Goal: Task Accomplishment & Management: Complete application form

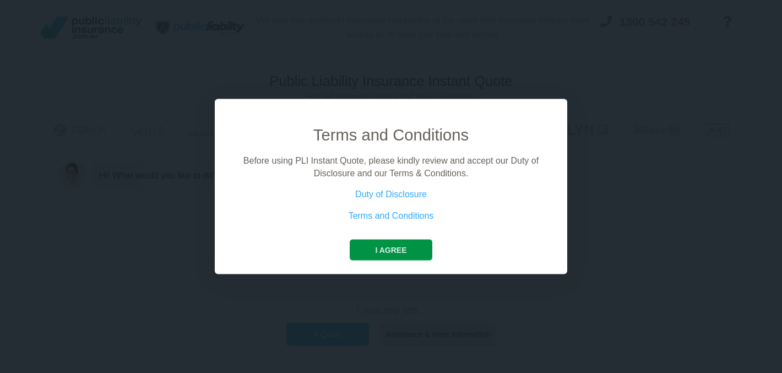
click at [370, 256] on button "I agree" at bounding box center [391, 249] width 82 height 21
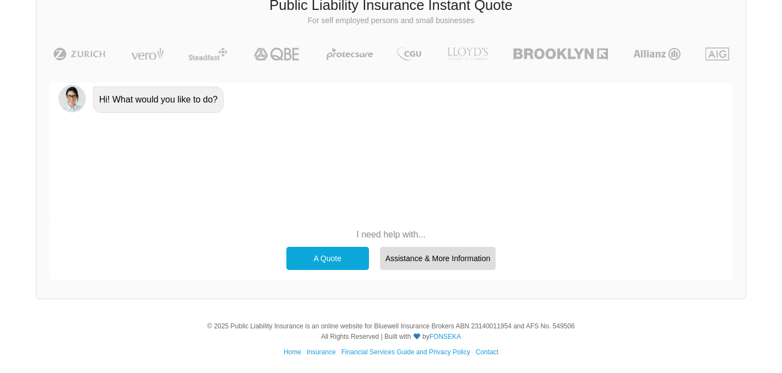
click at [318, 259] on div "A Quote" at bounding box center [327, 258] width 83 height 23
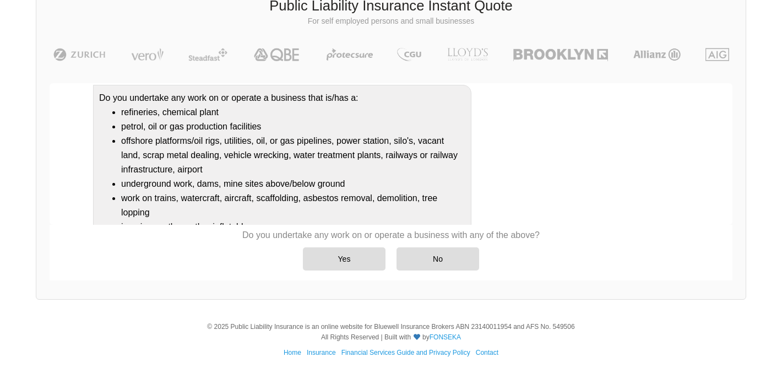
scroll to position [98, 0]
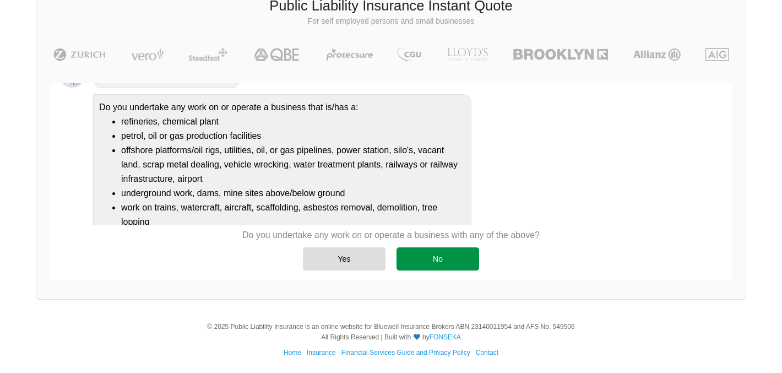
click at [444, 254] on div "No" at bounding box center [437, 258] width 83 height 23
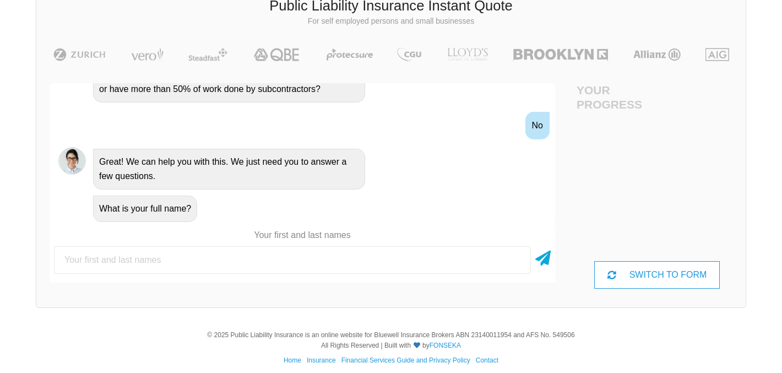
scroll to position [75, 0]
click at [400, 267] on input "text" at bounding box center [292, 260] width 477 height 28
type input "Thu [PERSON_NAME]"
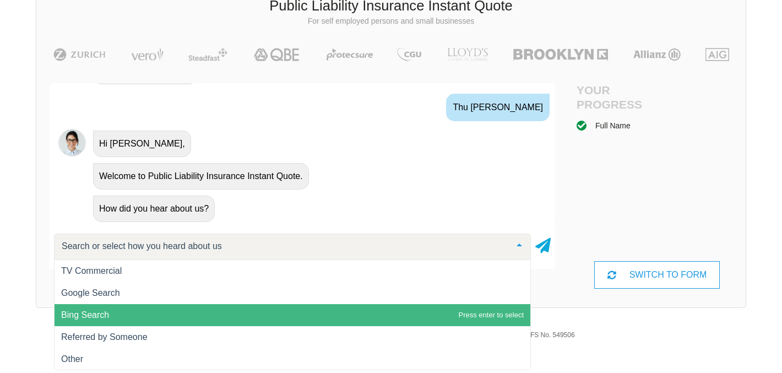
scroll to position [1, 0]
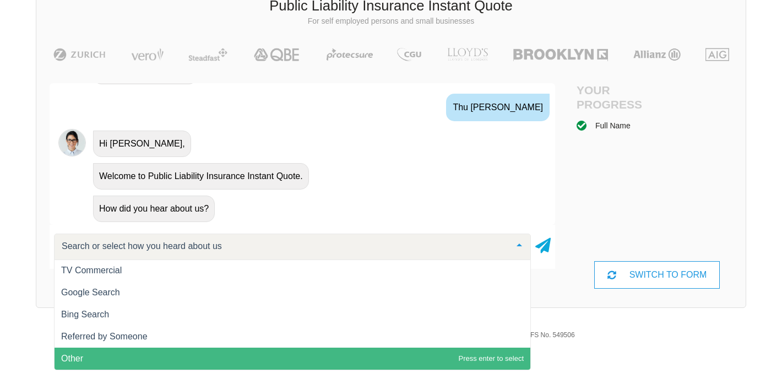
click at [372, 351] on span "Other" at bounding box center [293, 358] width 476 height 22
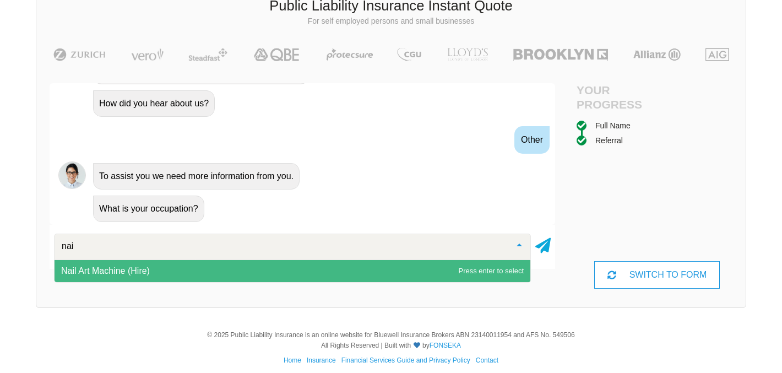
scroll to position [0, 0]
type input "n"
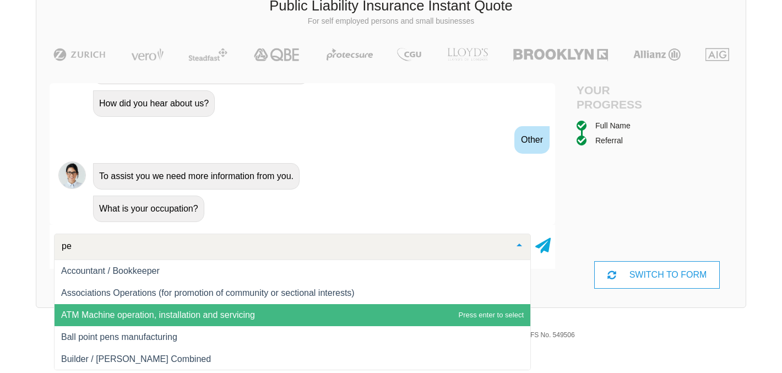
type input "p"
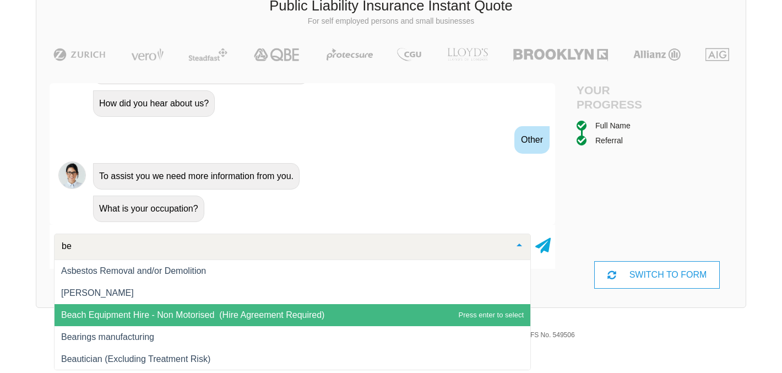
type input "bea"
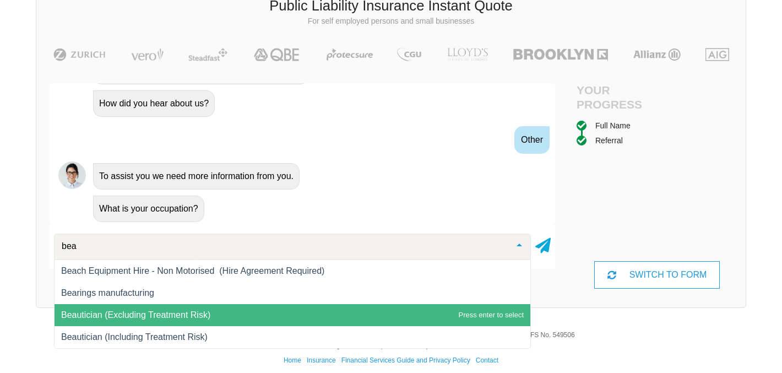
click at [201, 315] on span "Beautician (Excluding Treatment Risk)" at bounding box center [135, 314] width 149 height 9
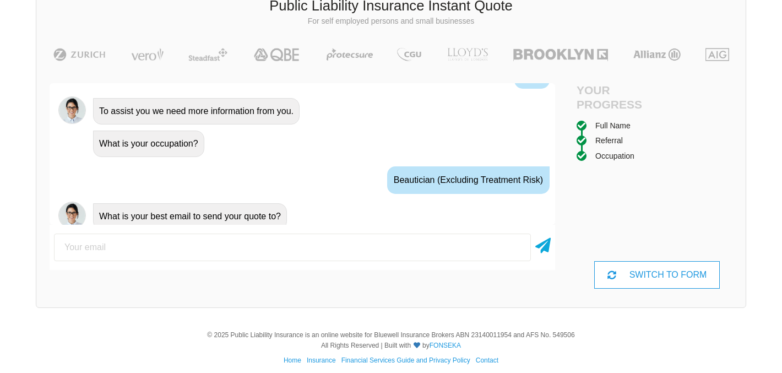
scroll to position [669, 0]
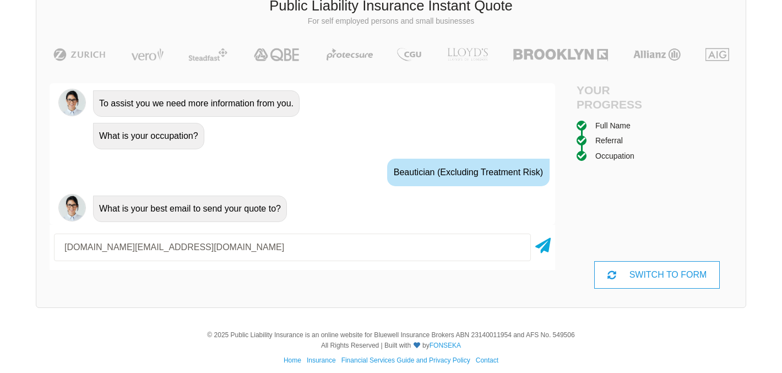
type input "thudoan.business@outlook.com"
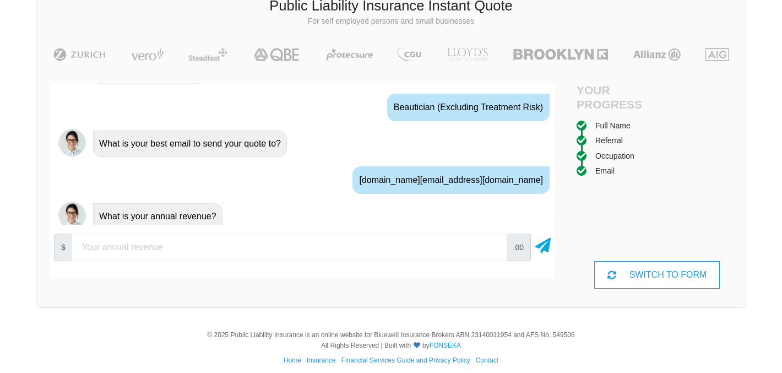
scroll to position [742, 0]
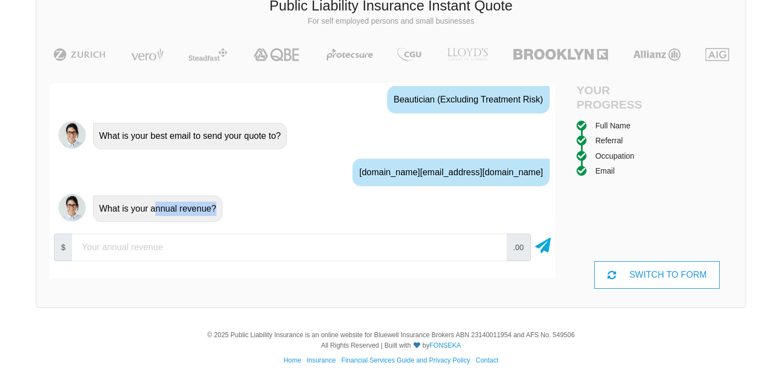
drag, startPoint x: 214, startPoint y: 210, endPoint x: 155, endPoint y: 209, distance: 59.5
click at [155, 209] on div "What is your annual revenue?" at bounding box center [157, 208] width 129 height 26
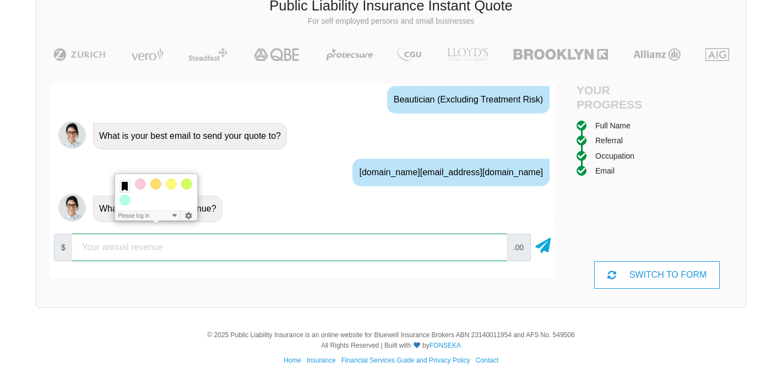
click at [147, 243] on input "number" at bounding box center [289, 247] width 434 height 28
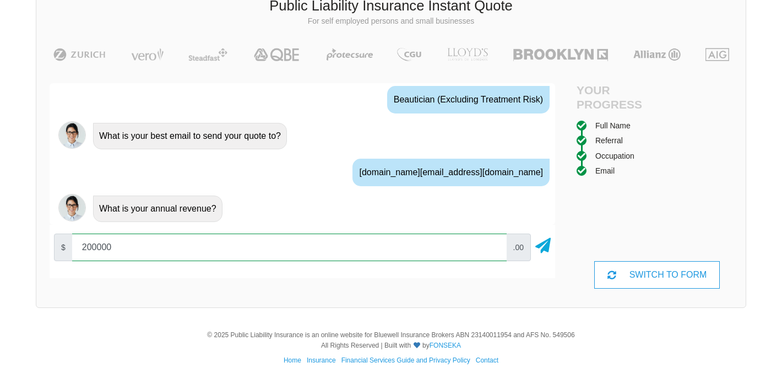
type input "200000"
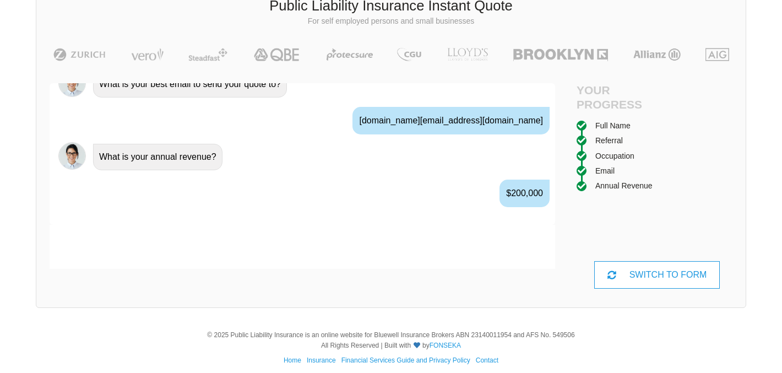
scroll to position [815, 0]
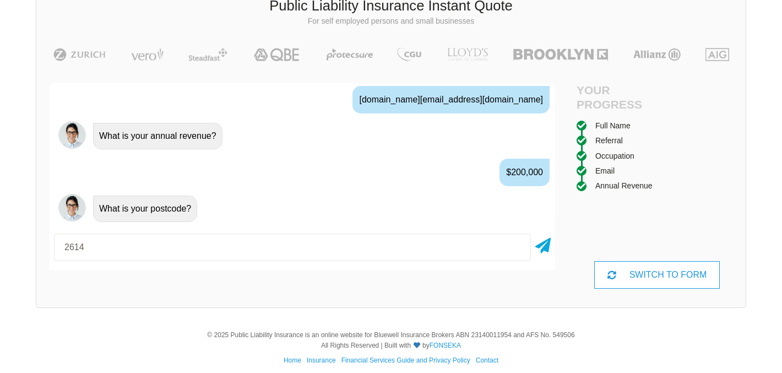
type input "2614"
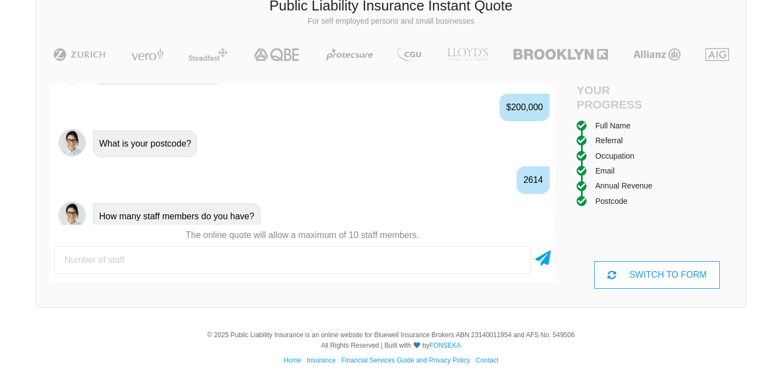
scroll to position [888, 0]
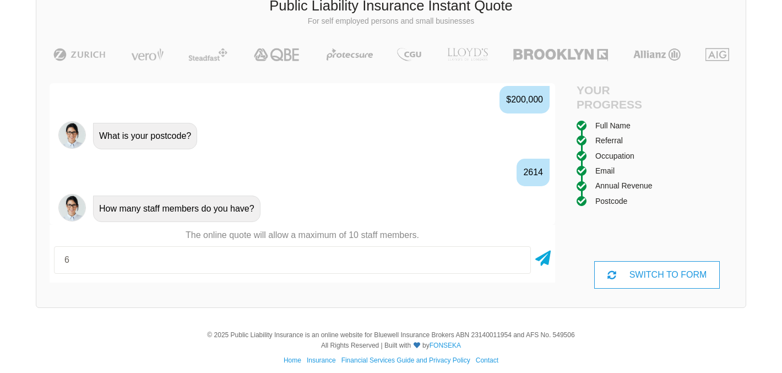
type input "6"
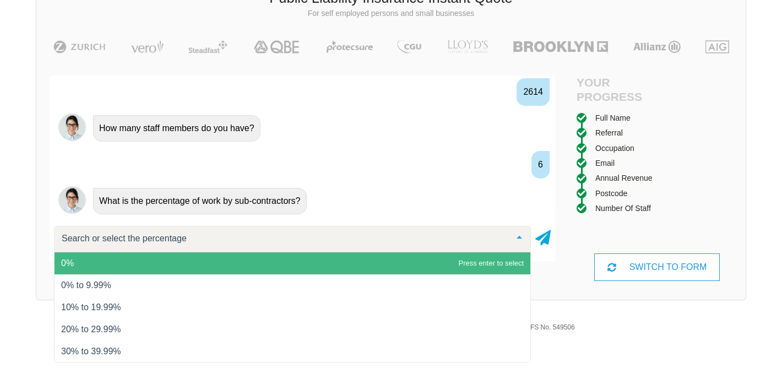
scroll to position [84, 0]
click at [107, 267] on span "0%" at bounding box center [293, 263] width 476 height 22
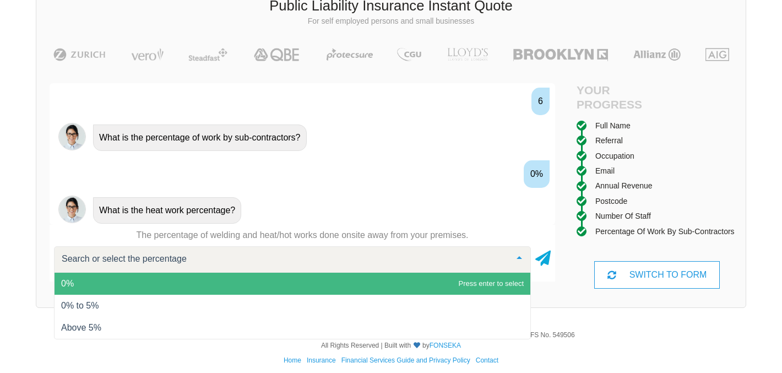
scroll to position [1033, 0]
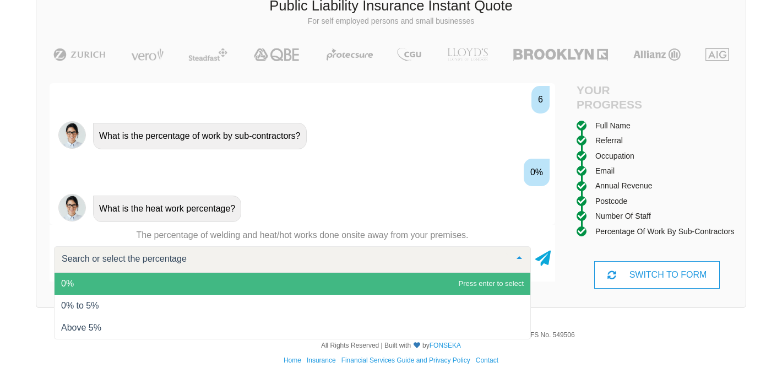
click at [119, 283] on span "0%" at bounding box center [293, 284] width 476 height 22
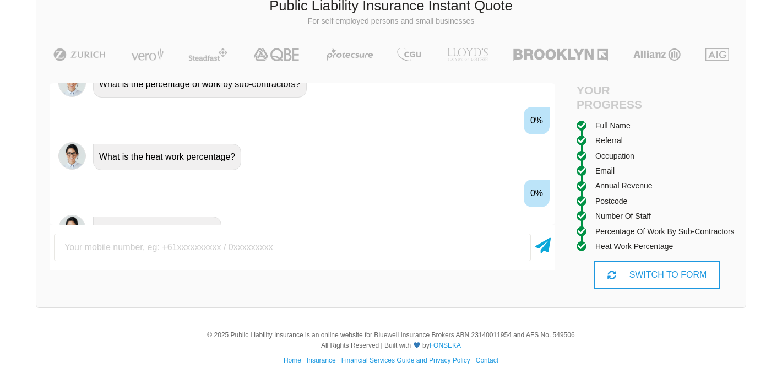
scroll to position [1106, 0]
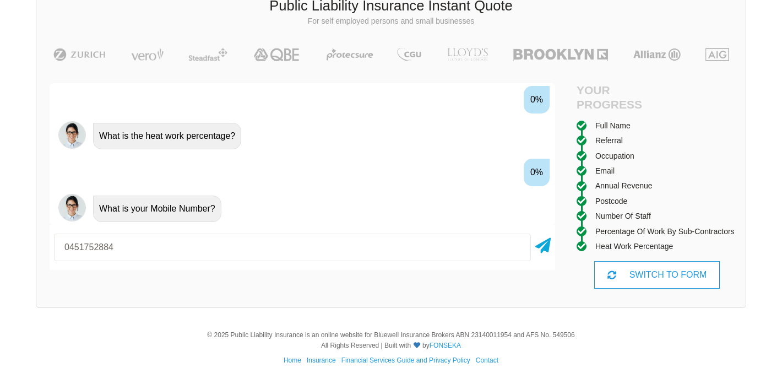
type input "0451752884"
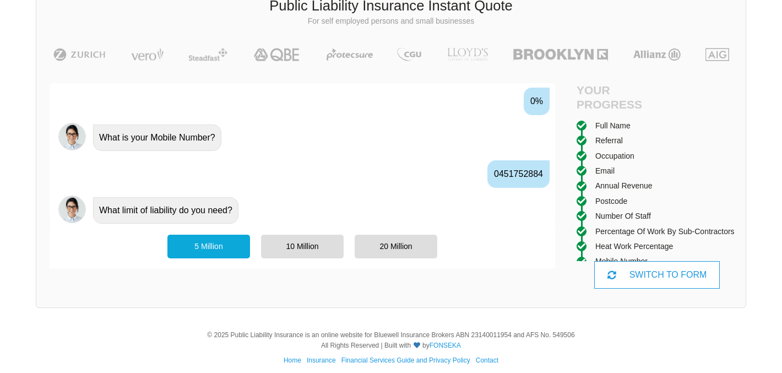
scroll to position [1178, 0]
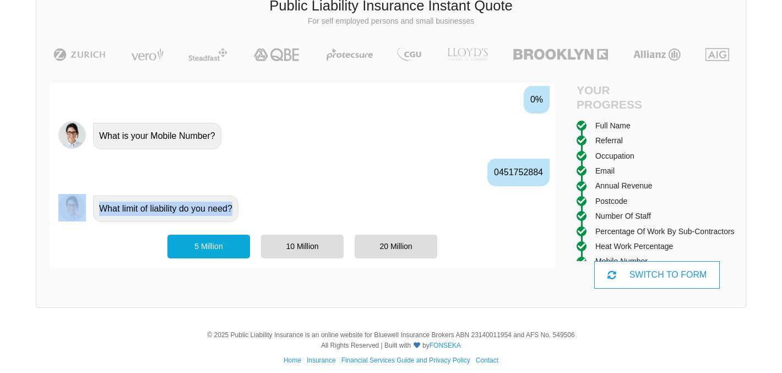
drag, startPoint x: 231, startPoint y: 211, endPoint x: 78, endPoint y: 211, distance: 153.1
click at [78, 211] on div "What limit of liability do you need?" at bounding box center [302, 208] width 505 height 32
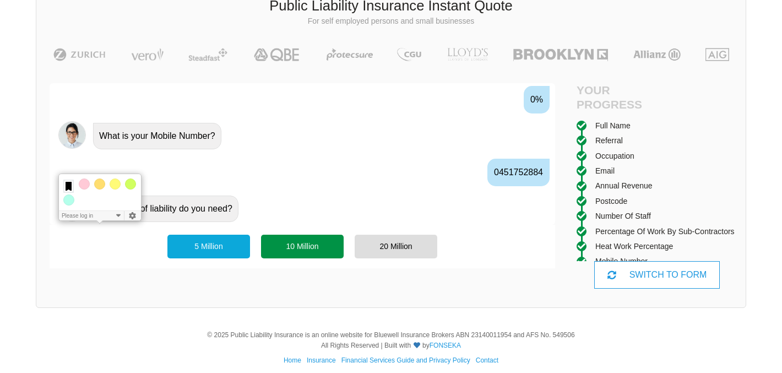
click at [308, 244] on div "10 Million" at bounding box center [302, 246] width 83 height 23
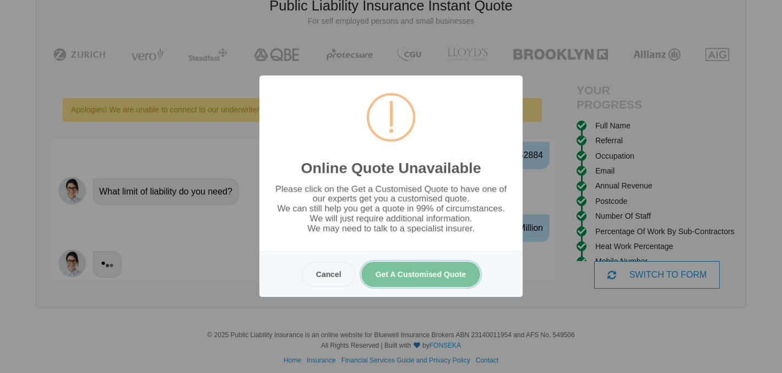
scroll to position [0, 0]
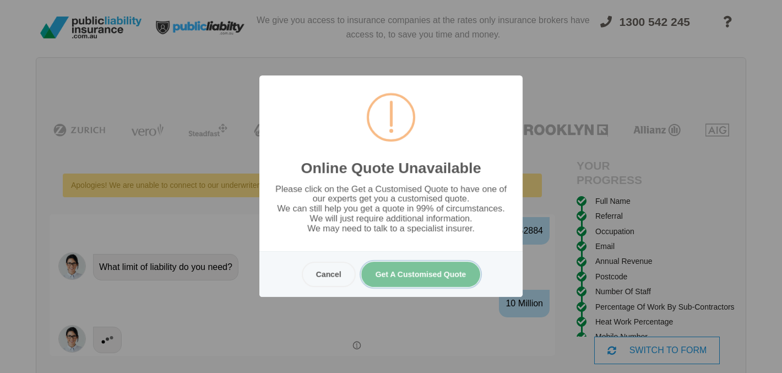
click at [426, 279] on button "Get A Customised Quote" at bounding box center [420, 274] width 119 height 25
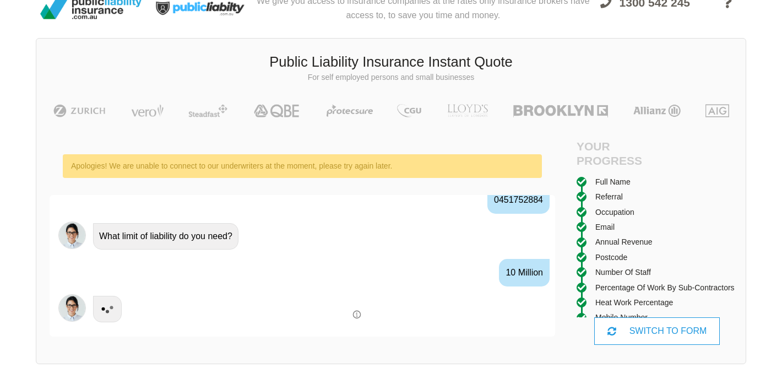
scroll to position [26, 0]
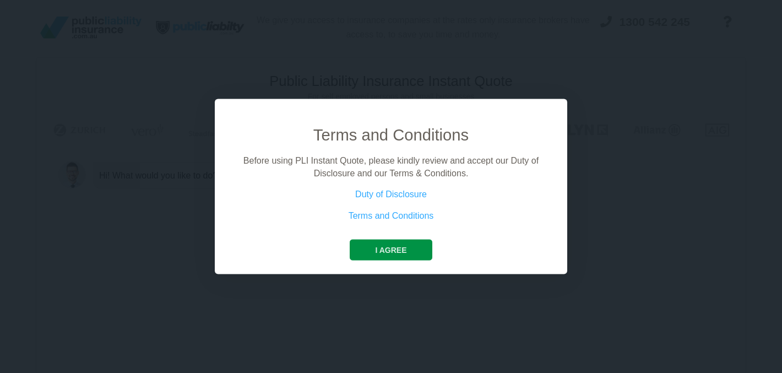
click at [382, 250] on button "I agree" at bounding box center [391, 249] width 82 height 21
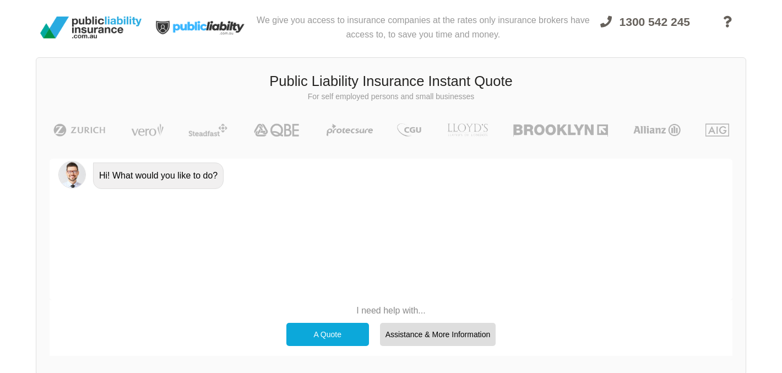
click at [332, 333] on div "A Quote" at bounding box center [327, 334] width 83 height 23
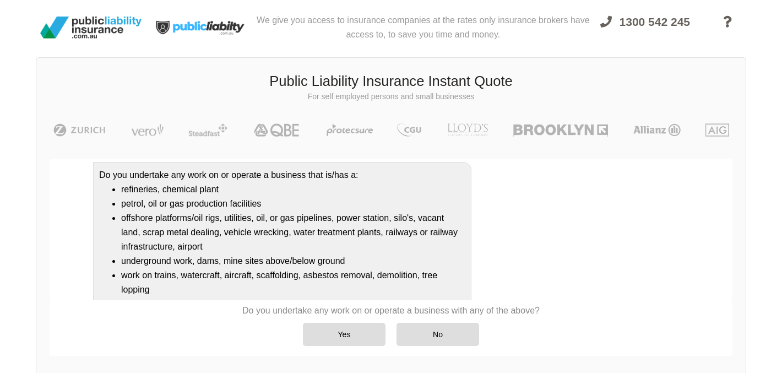
scroll to position [192, 0]
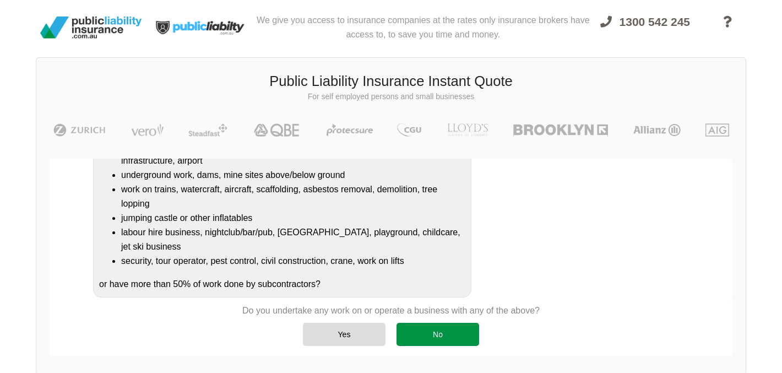
click at [431, 324] on div "No" at bounding box center [437, 334] width 83 height 23
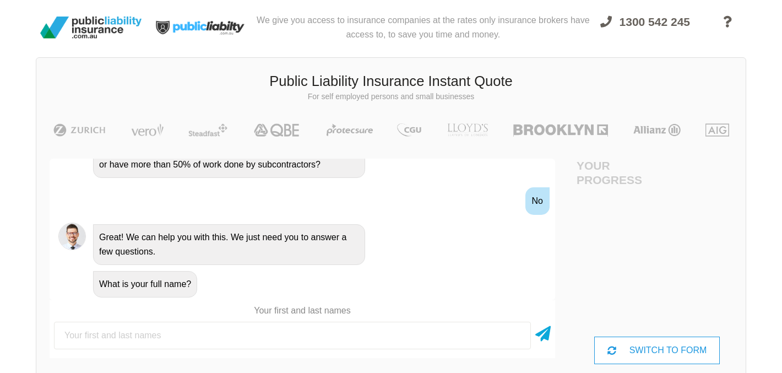
scroll to position [0, 0]
type input "t"
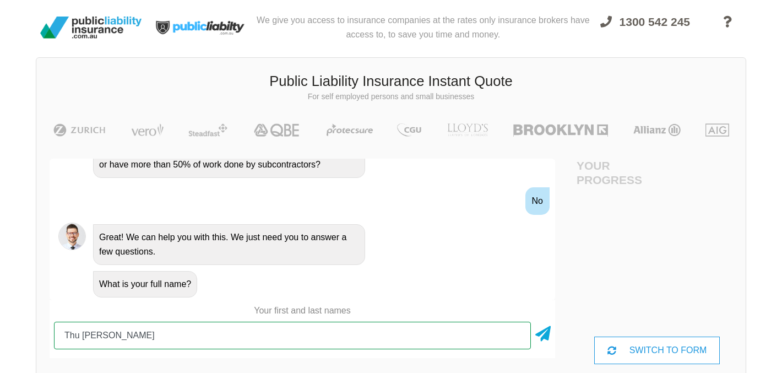
type input "Thu [PERSON_NAME]"
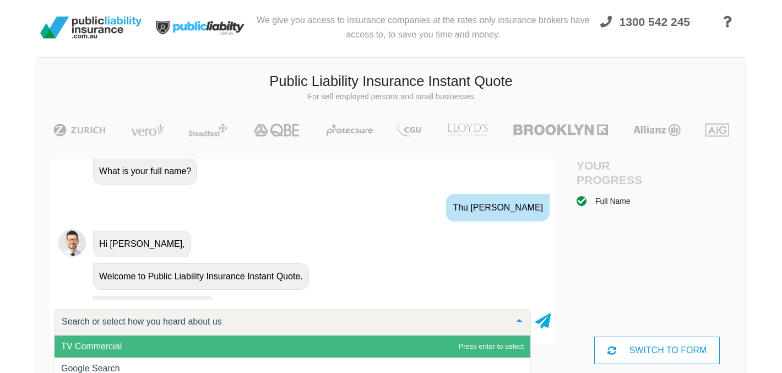
scroll to position [492, 0]
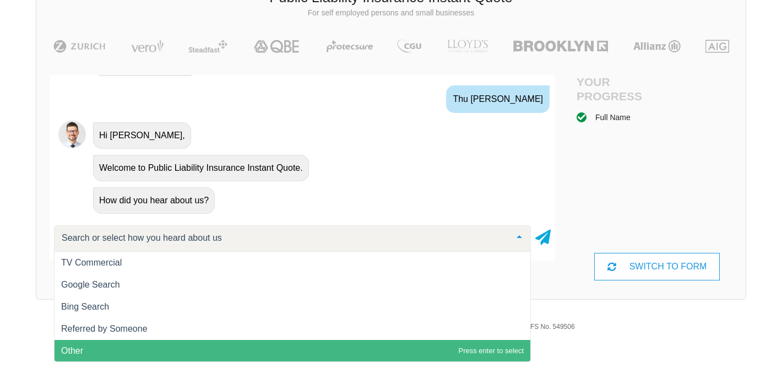
click at [117, 352] on span "Other" at bounding box center [293, 351] width 476 height 22
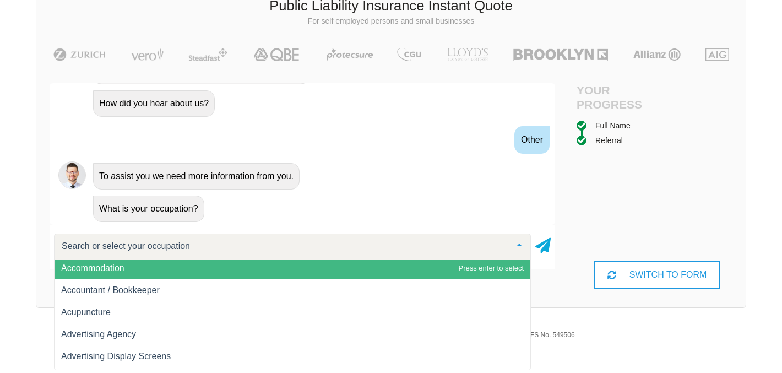
scroll to position [46, 0]
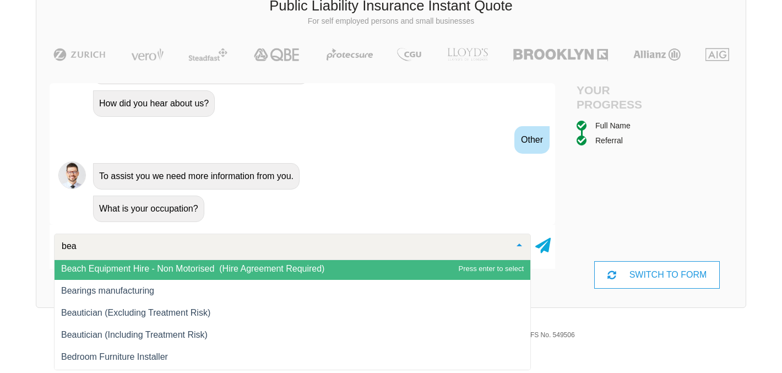
type input "beau"
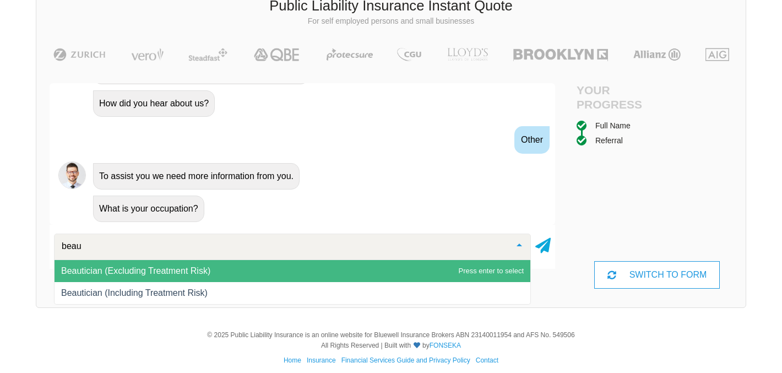
click at [153, 274] on span "Beautician (Excluding Treatment Risk)" at bounding box center [135, 270] width 149 height 9
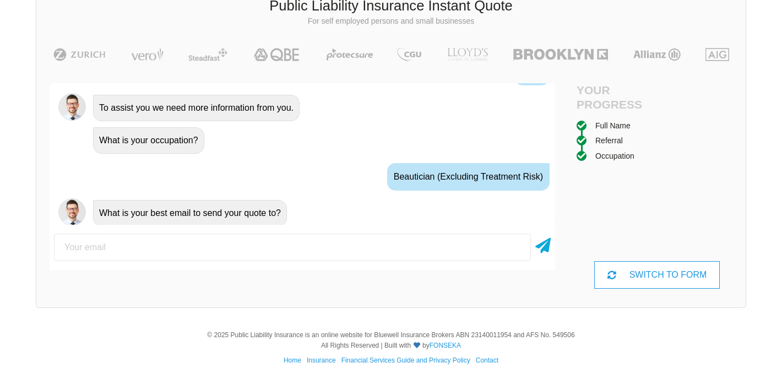
scroll to position [669, 0]
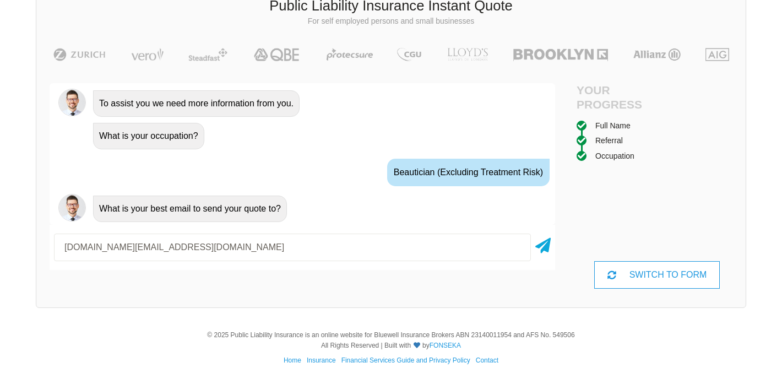
type input "thudoan.business@outlook.com"
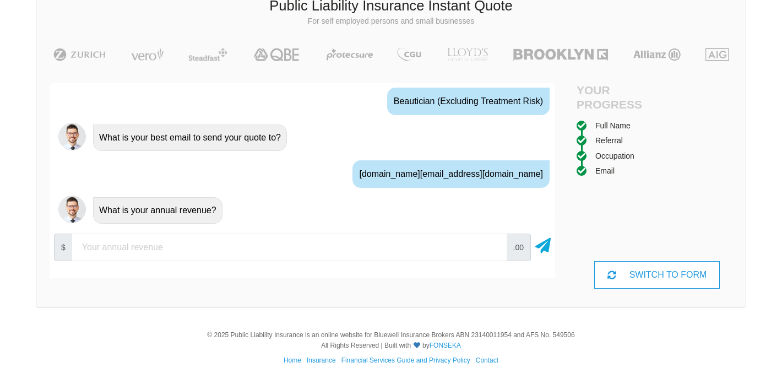
scroll to position [742, 0]
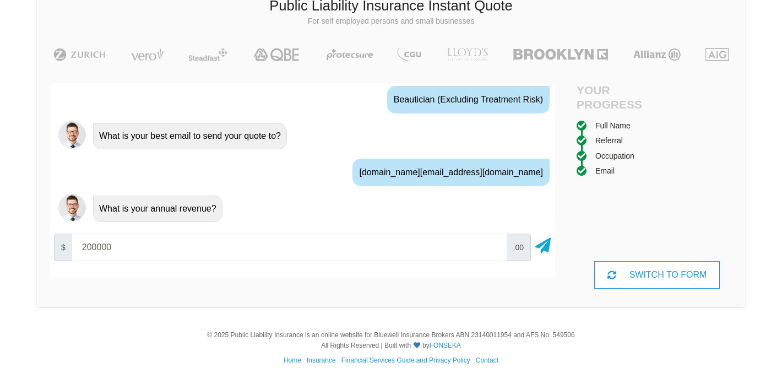
type input "200000"
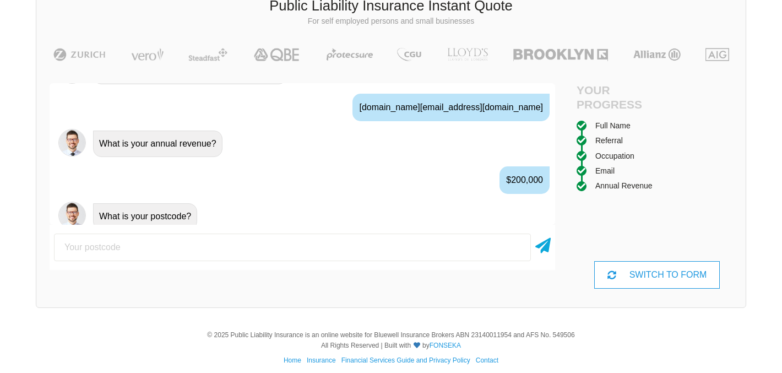
scroll to position [815, 0]
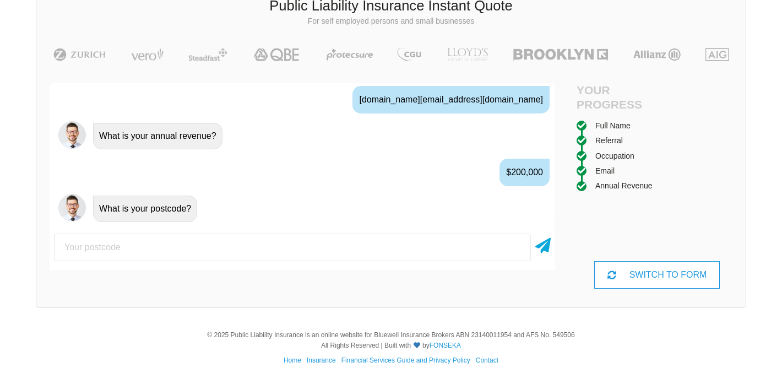
type input "2614"
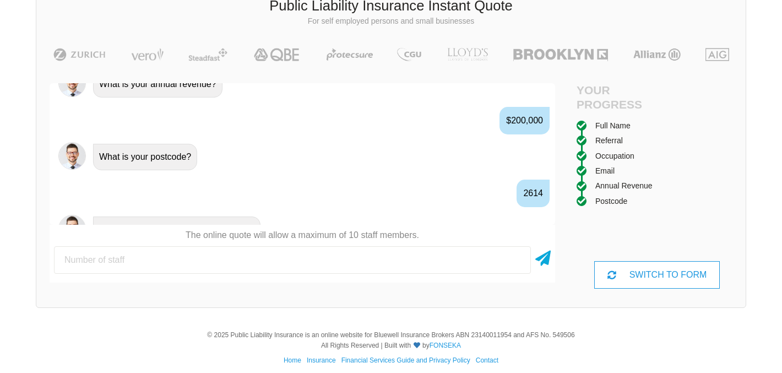
scroll to position [888, 0]
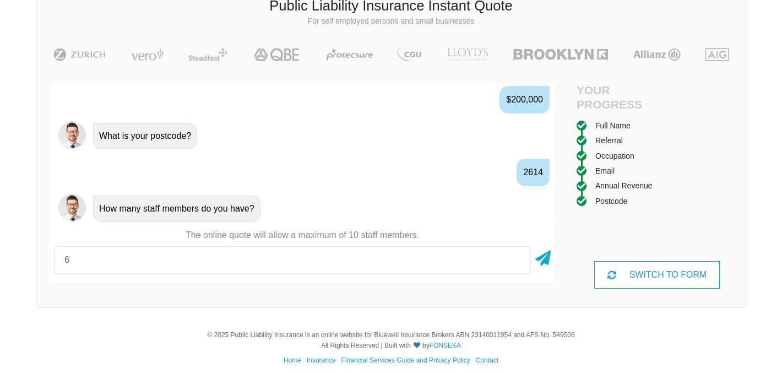
type input "6"
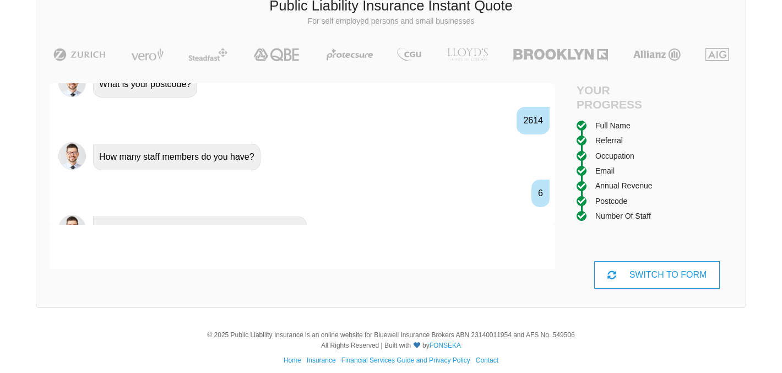
scroll to position [960, 0]
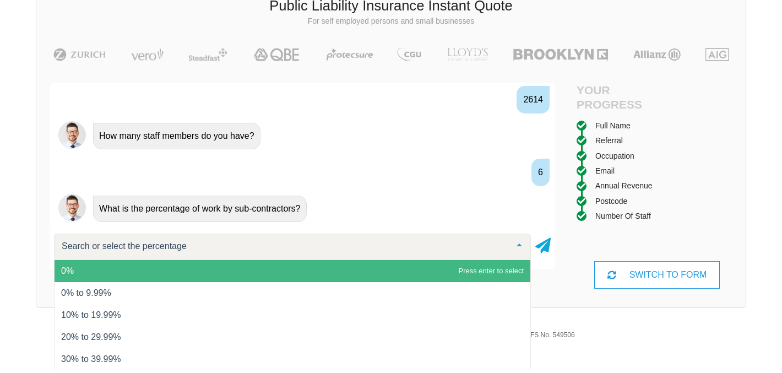
click at [85, 278] on span "0%" at bounding box center [293, 271] width 476 height 22
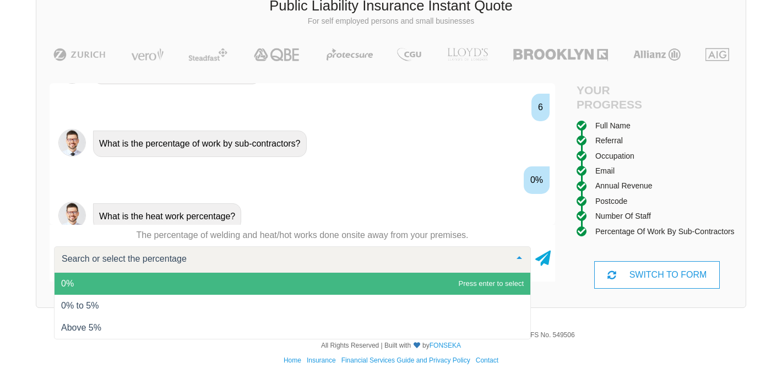
scroll to position [1033, 0]
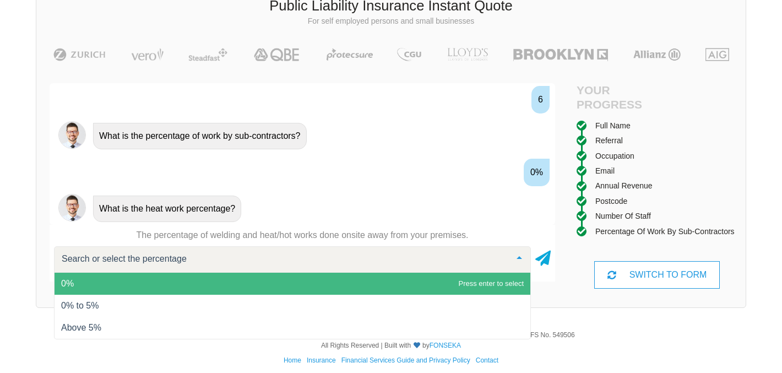
click at [91, 284] on span "0%" at bounding box center [293, 284] width 476 height 22
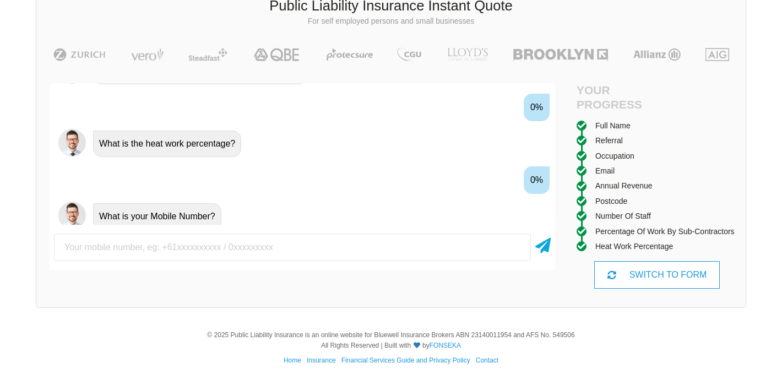
scroll to position [1106, 0]
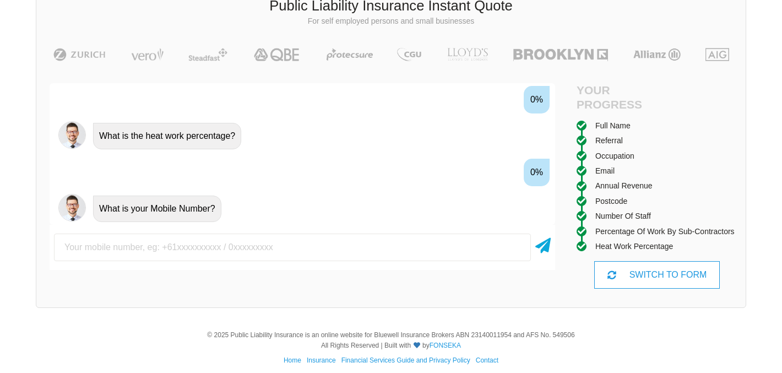
click at [130, 250] on input "text" at bounding box center [292, 247] width 477 height 28
type input "0451752884"
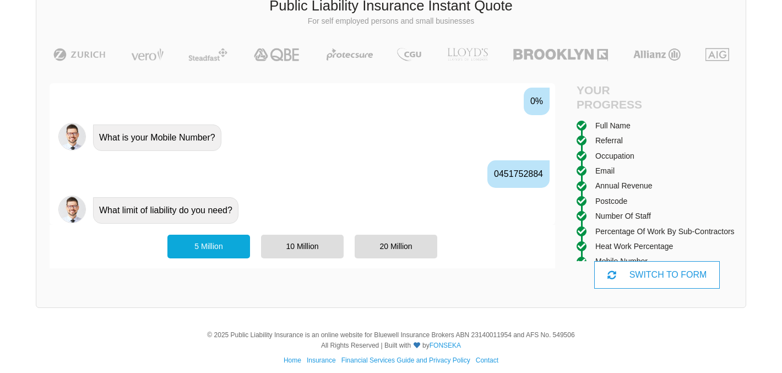
scroll to position [1178, 0]
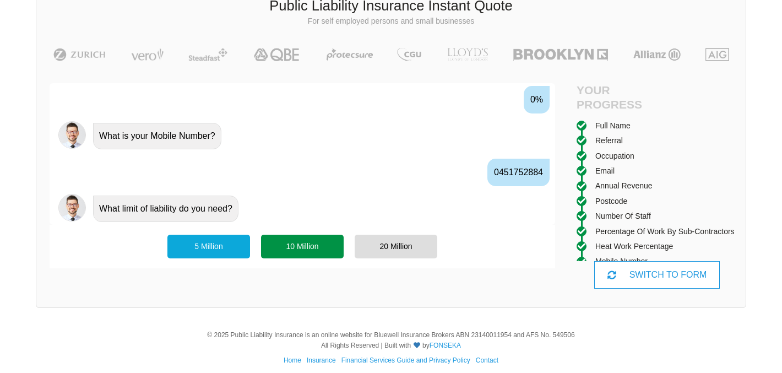
click at [308, 249] on div "10 Million" at bounding box center [302, 246] width 83 height 23
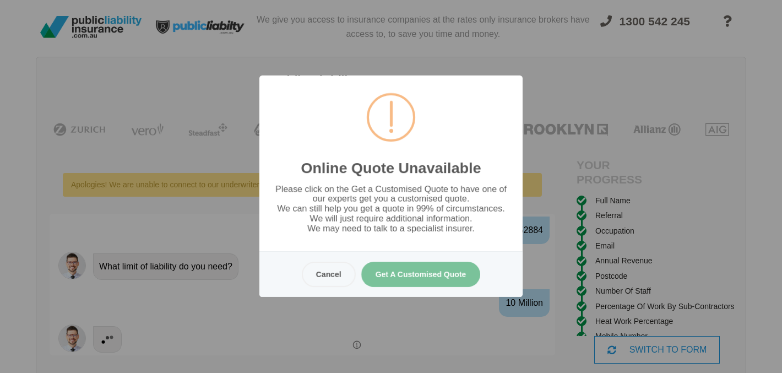
scroll to position [0, 0]
click at [443, 274] on button "Get A Customised Quote" at bounding box center [420, 274] width 119 height 25
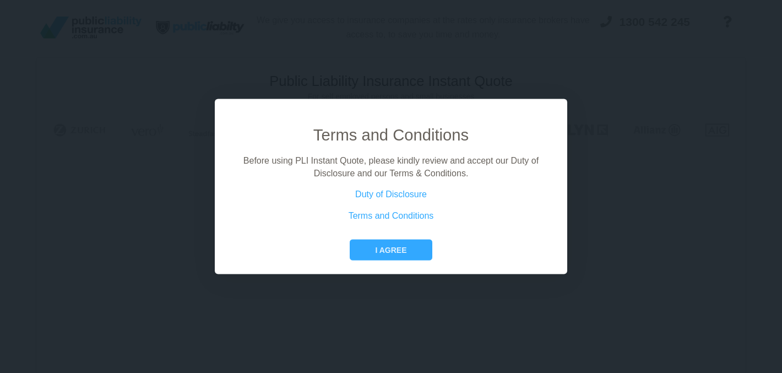
scroll to position [26, 0]
